Goal: Information Seeking & Learning: Learn about a topic

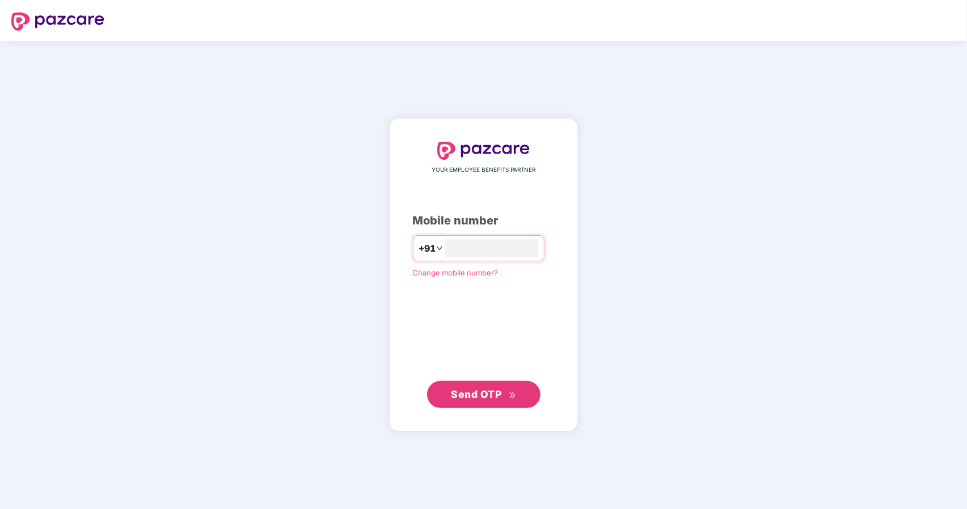
type input "**********"
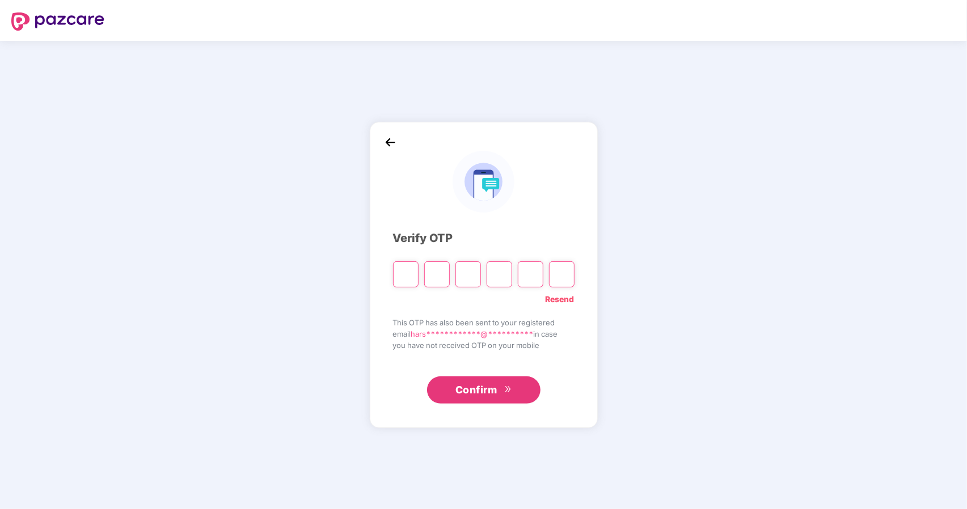
type input "*"
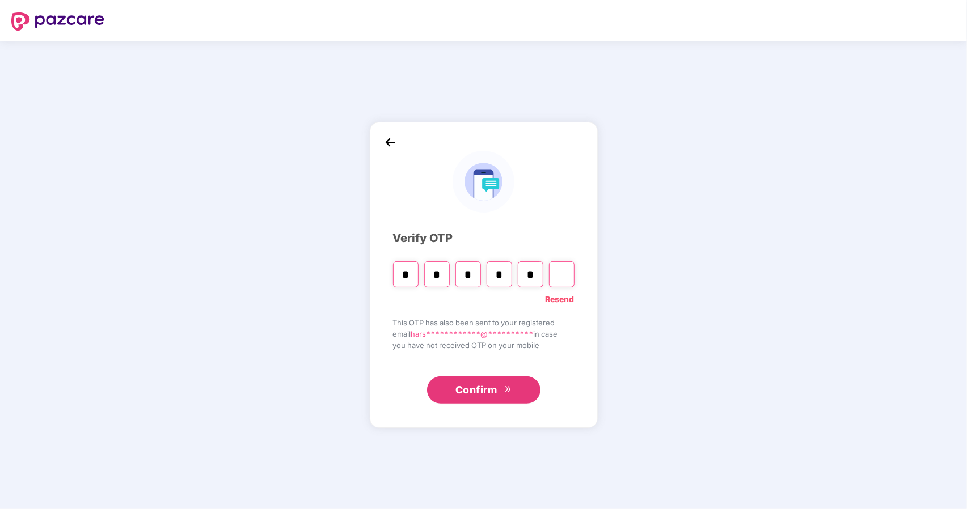
type input "*"
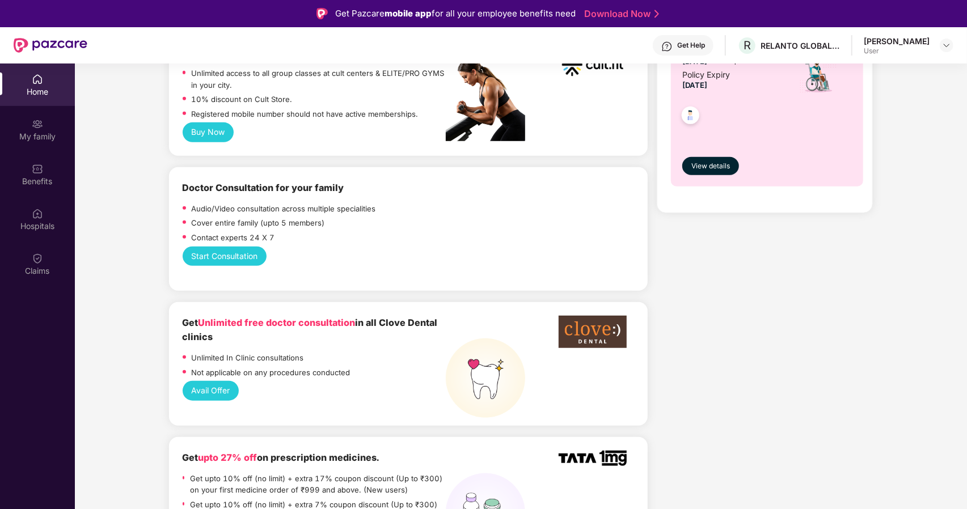
scroll to position [518, 0]
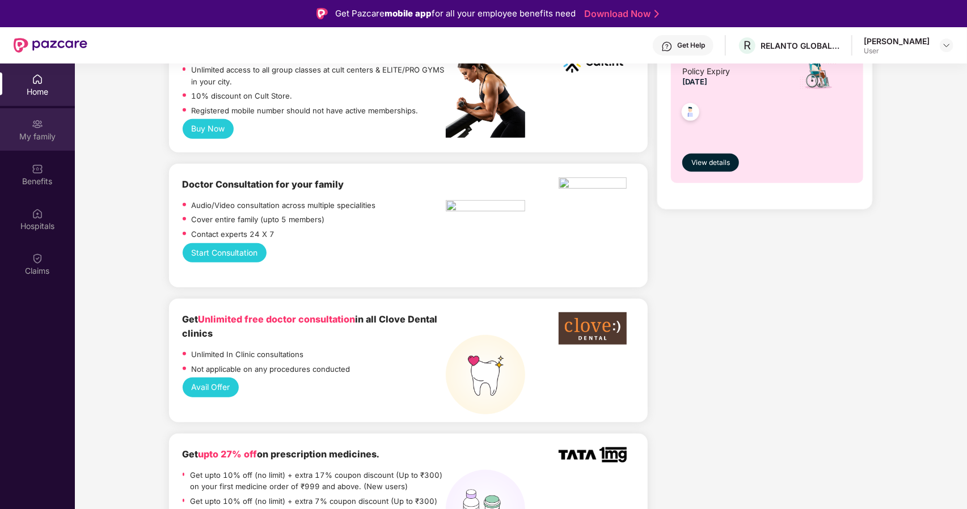
click at [23, 144] on div "My family" at bounding box center [37, 129] width 75 height 43
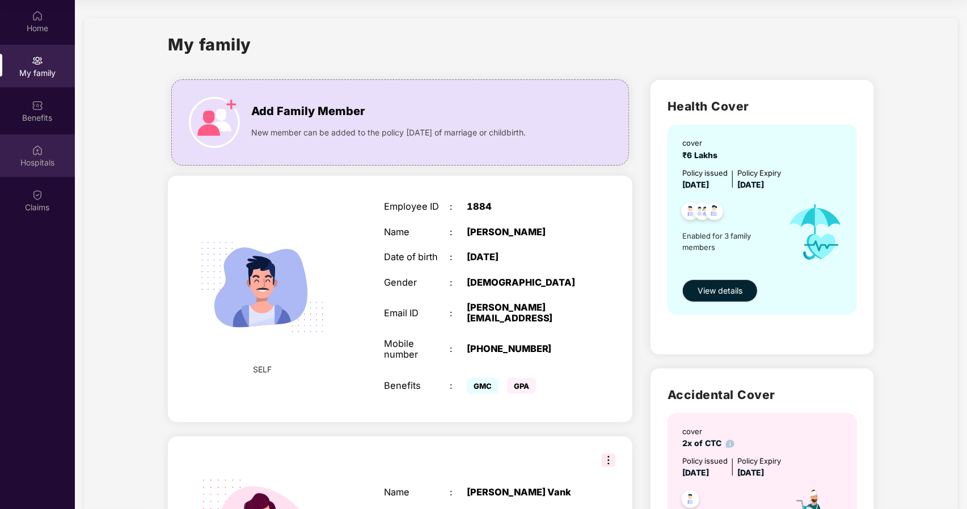
click at [49, 172] on div "Hospitals" at bounding box center [37, 155] width 75 height 43
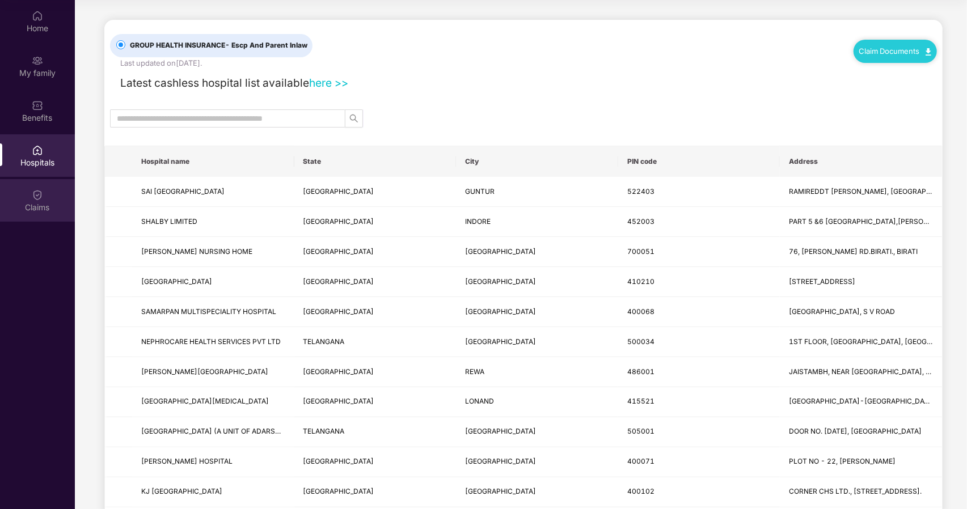
click at [20, 194] on div "Claims" at bounding box center [37, 200] width 75 height 43
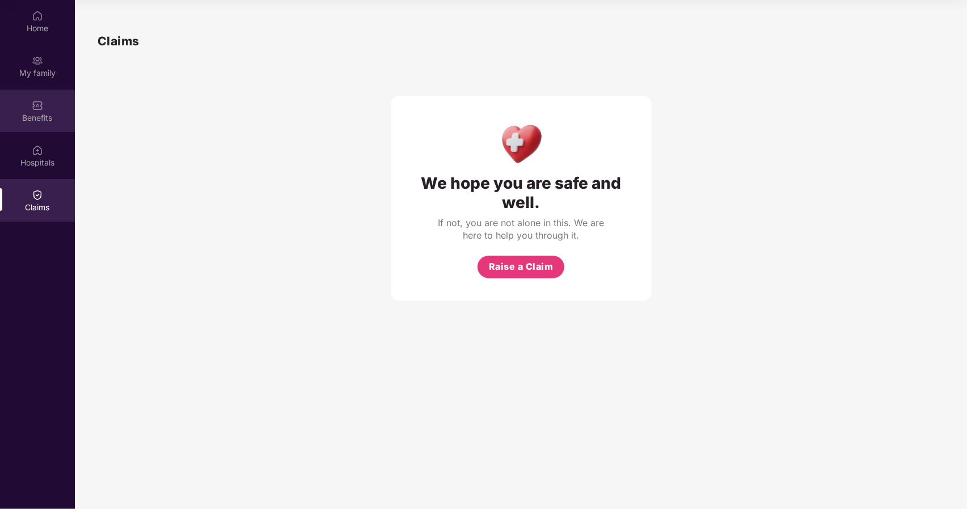
click at [28, 91] on div "Benefits" at bounding box center [37, 111] width 75 height 43
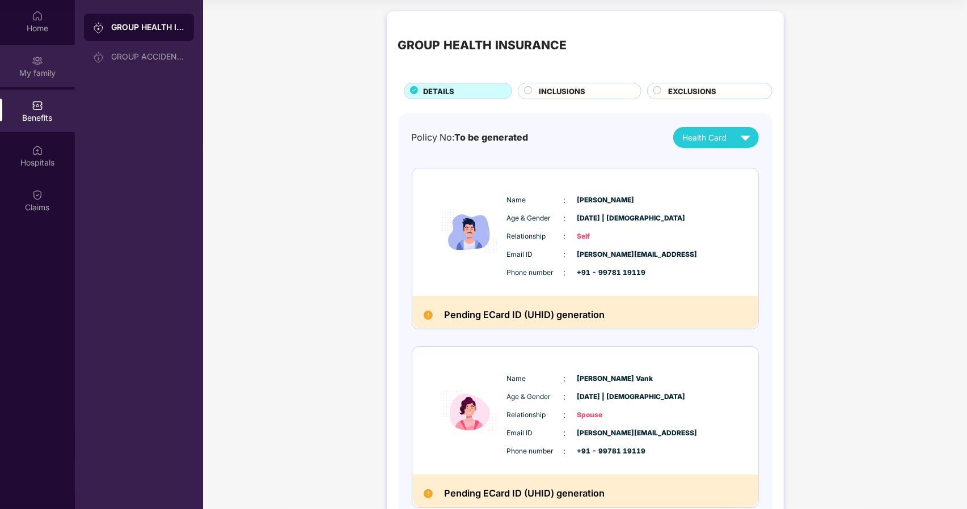
click at [29, 80] on div "My family" at bounding box center [37, 66] width 75 height 43
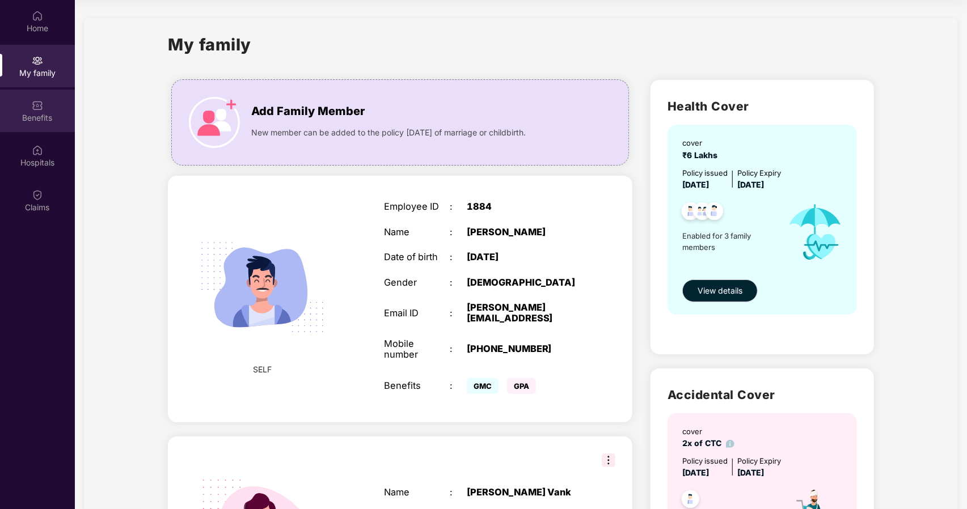
click at [32, 116] on div "Benefits" at bounding box center [37, 117] width 75 height 11
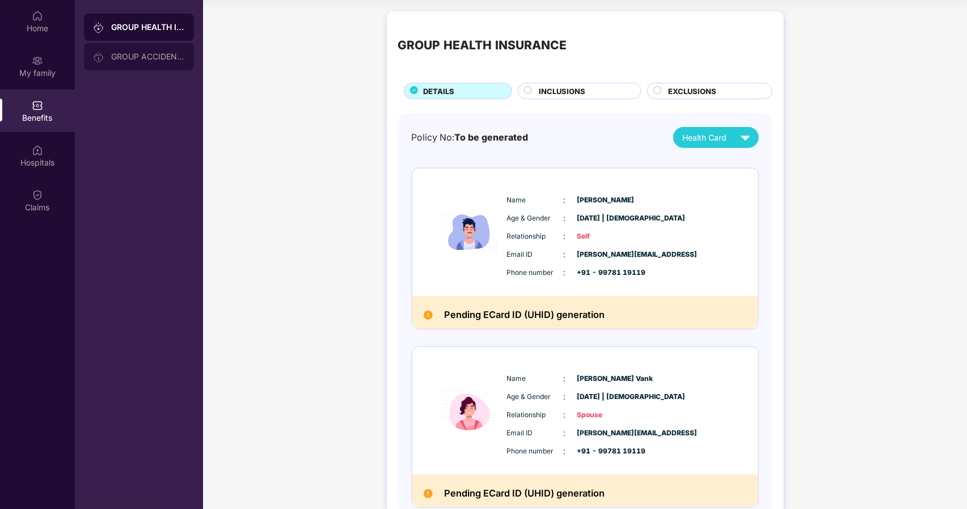
click at [124, 61] on div "GROUP ACCIDENTAL INSURANCE" at bounding box center [148, 56] width 74 height 9
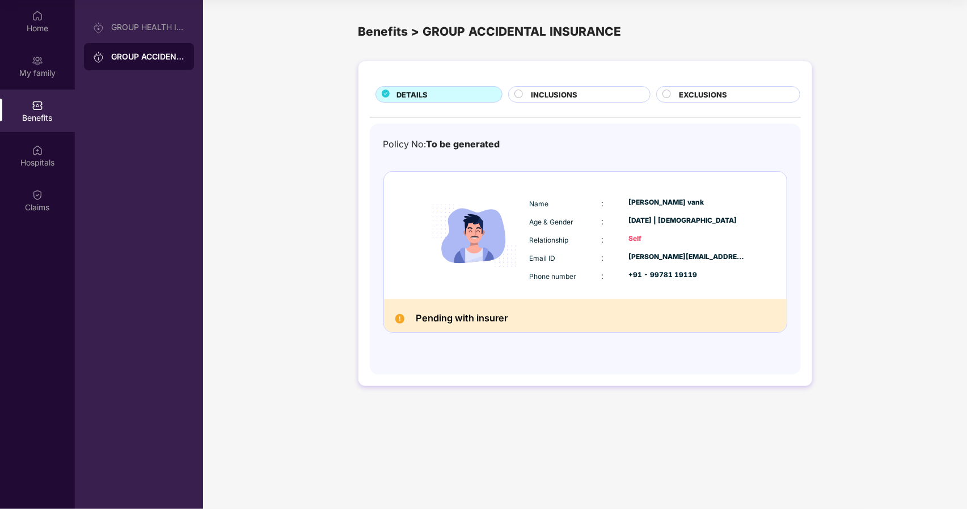
click at [565, 87] on div "INCLUSIONS" at bounding box center [579, 94] width 142 height 16
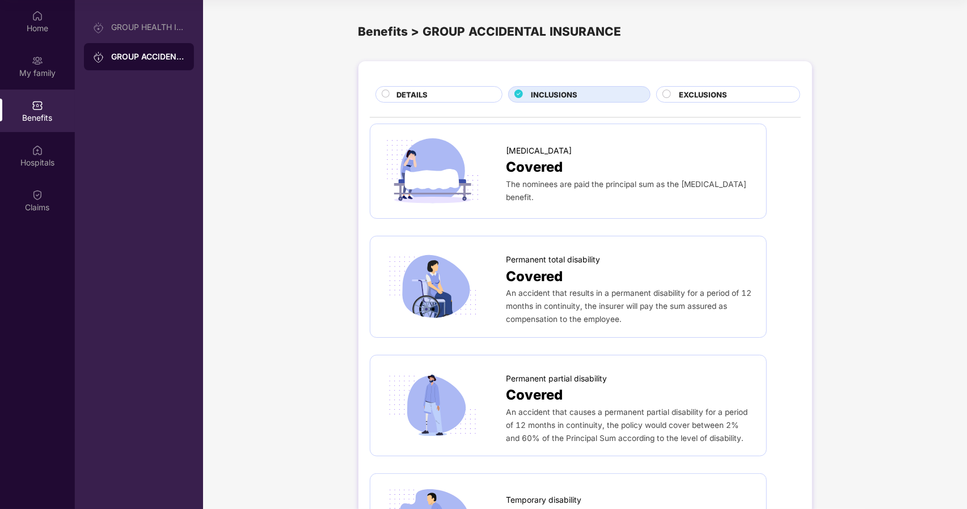
click at [697, 96] on span "EXCLUSIONS" at bounding box center [703, 94] width 48 height 11
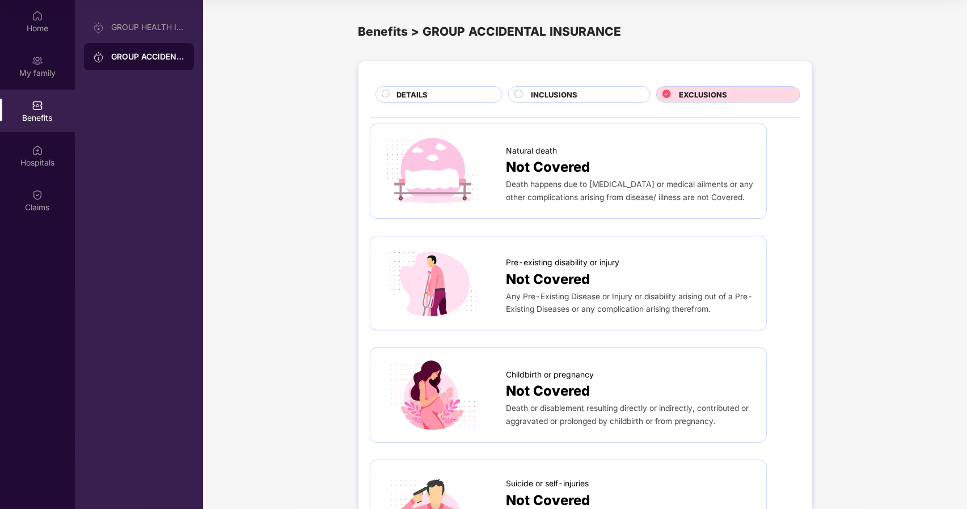
click at [532, 101] on div "INCLUSIONS" at bounding box center [584, 95] width 119 height 13
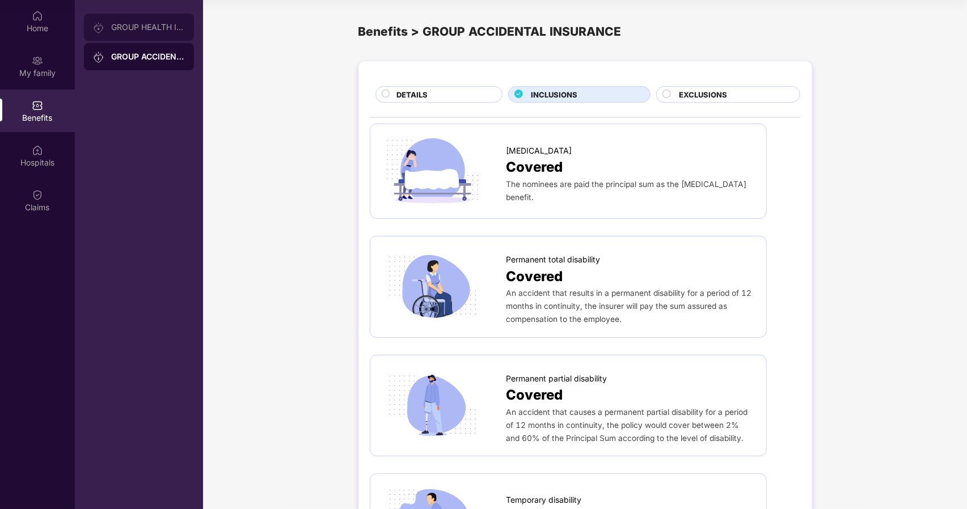
click at [128, 29] on div "GROUP HEALTH INSURANCE" at bounding box center [148, 27] width 74 height 9
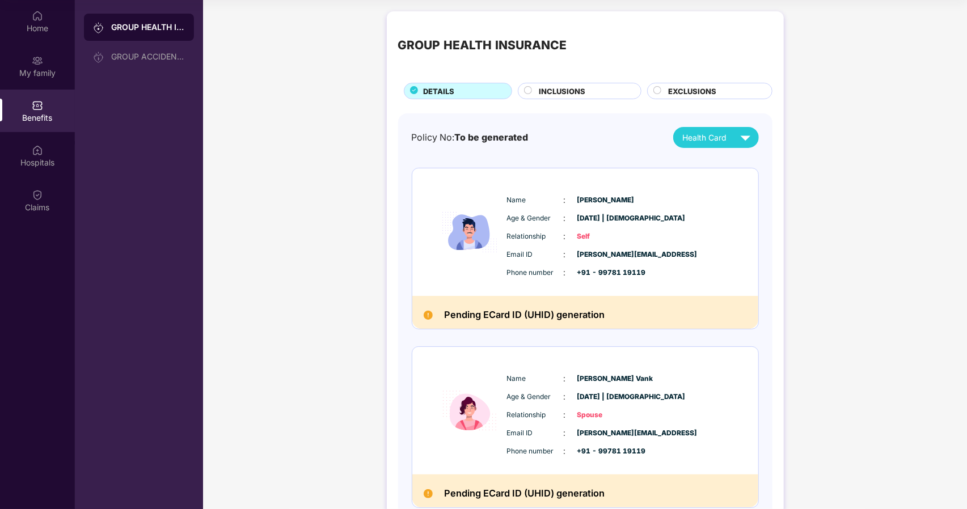
click at [541, 90] on span "INCLUSIONS" at bounding box center [562, 91] width 46 height 11
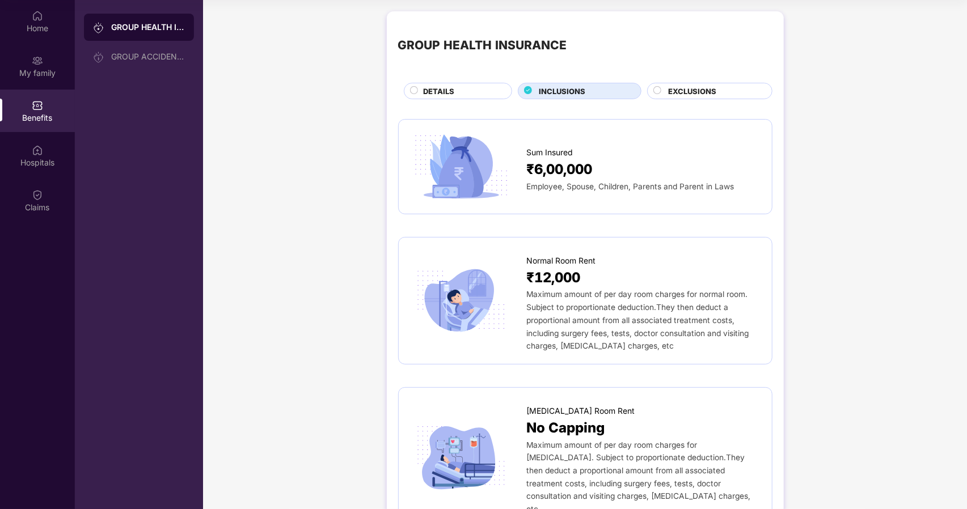
click at [691, 98] on div "EXCLUSIONS" at bounding box center [713, 92] width 103 height 13
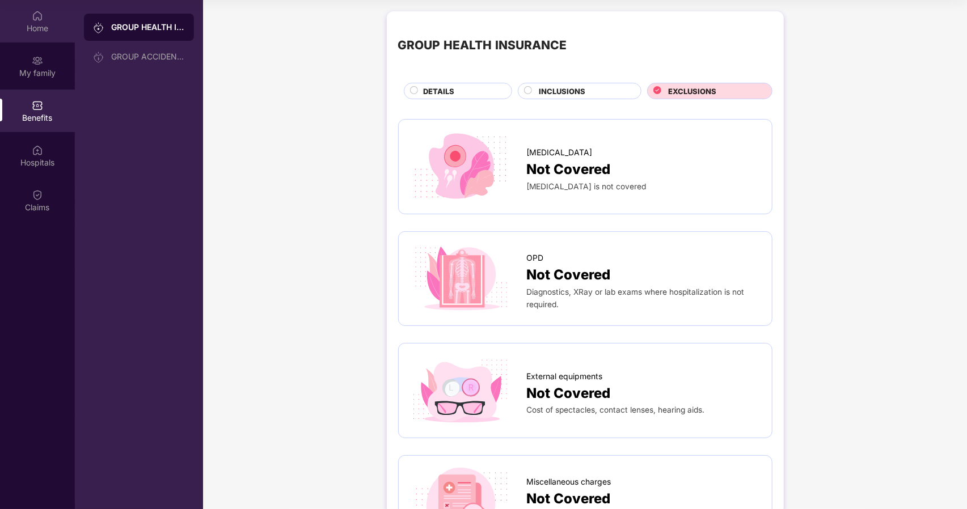
click at [11, 15] on div "Home" at bounding box center [37, 21] width 75 height 43
